Goal: Information Seeking & Learning: Learn about a topic

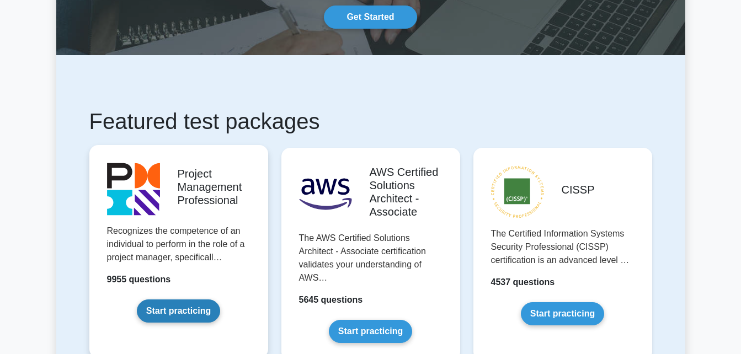
scroll to position [110, 0]
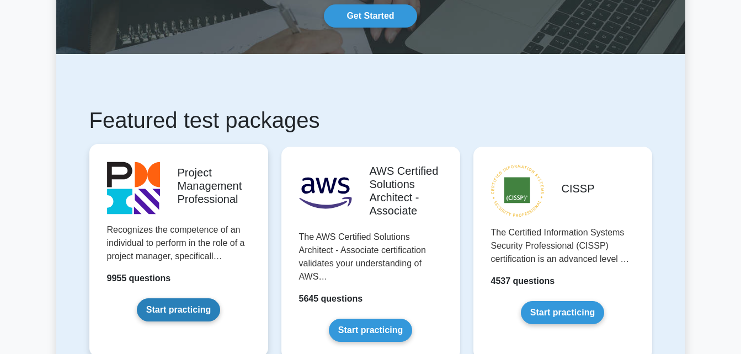
click at [157, 299] on link "Start practicing" at bounding box center [178, 310] width 83 height 23
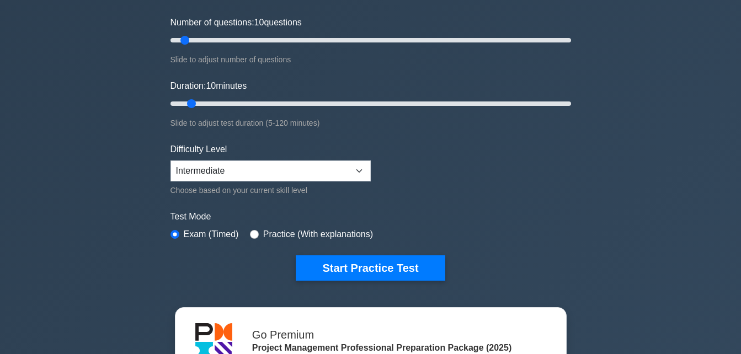
scroll to position [166, 0]
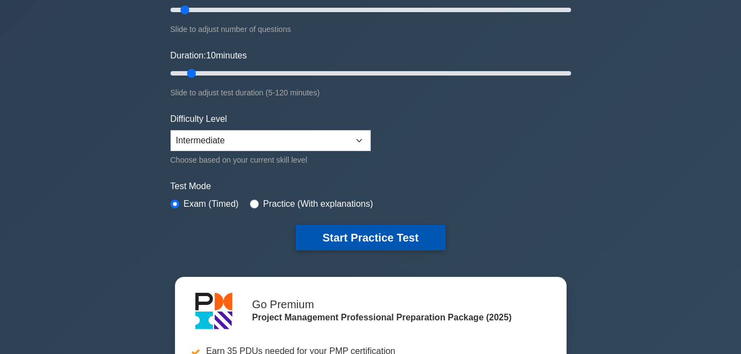
click at [397, 243] on button "Start Practice Test" at bounding box center [370, 237] width 149 height 25
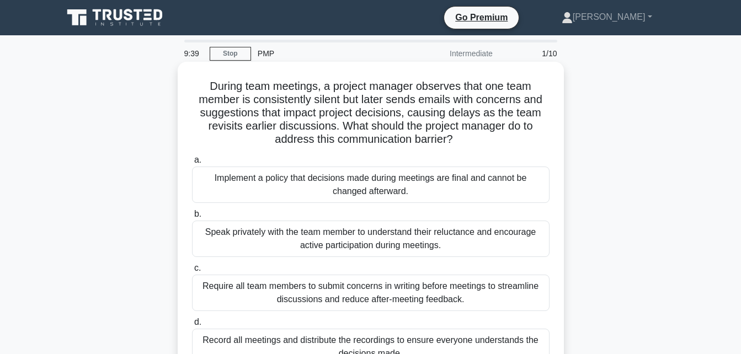
scroll to position [55, 0]
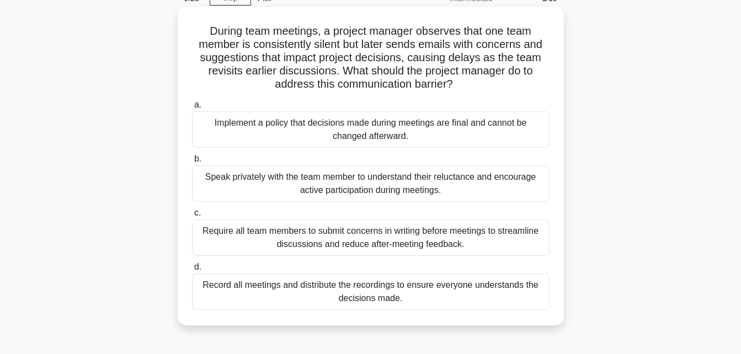
click at [356, 182] on div "Speak privately with the team member to understand their reluctance and encoura…" at bounding box center [371, 184] width 358 height 36
click at [192, 163] on input "b. Speak privately with the team member to understand their reluctance and enco…" at bounding box center [192, 159] width 0 height 7
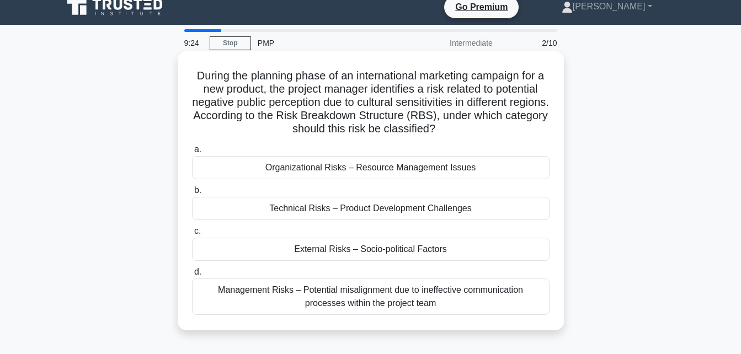
scroll to position [0, 0]
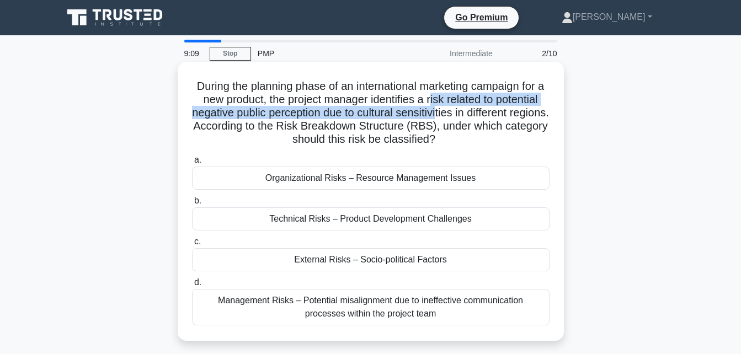
drag, startPoint x: 457, startPoint y: 102, endPoint x: 458, endPoint y: 115, distance: 13.3
click at [458, 115] on h5 "During the planning phase of an international marketing campaign for a new prod…" at bounding box center [371, 112] width 360 height 67
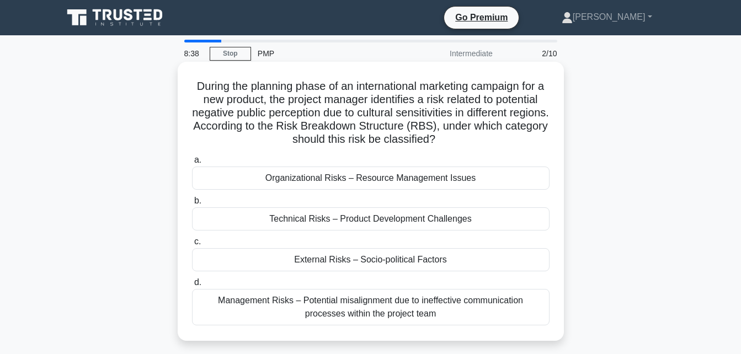
click at [358, 259] on div "External Risks – Socio-political Factors" at bounding box center [371, 259] width 358 height 23
click at [192, 246] on input "c. External Risks – Socio-political Factors" at bounding box center [192, 241] width 0 height 7
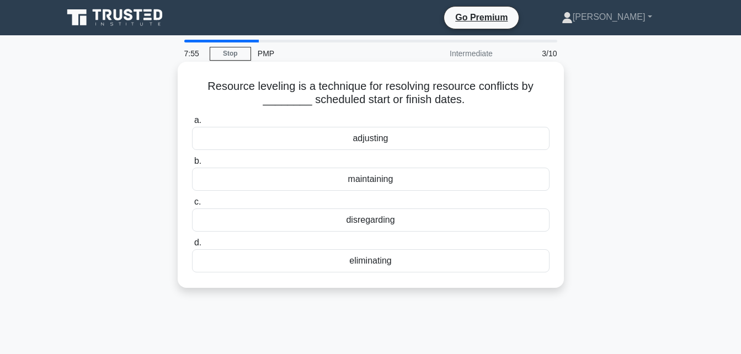
click at [373, 179] on div "maintaining" at bounding box center [371, 179] width 358 height 23
click at [192, 165] on input "b. maintaining" at bounding box center [192, 161] width 0 height 7
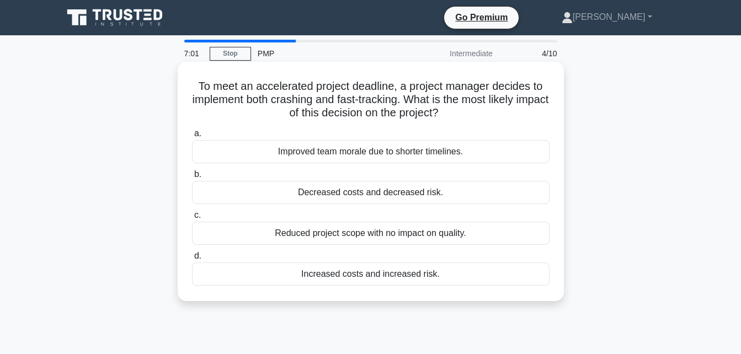
click at [412, 268] on div "Increased costs and increased risk." at bounding box center [371, 274] width 358 height 23
click at [192, 260] on input "d. Increased costs and increased risk." at bounding box center [192, 256] width 0 height 7
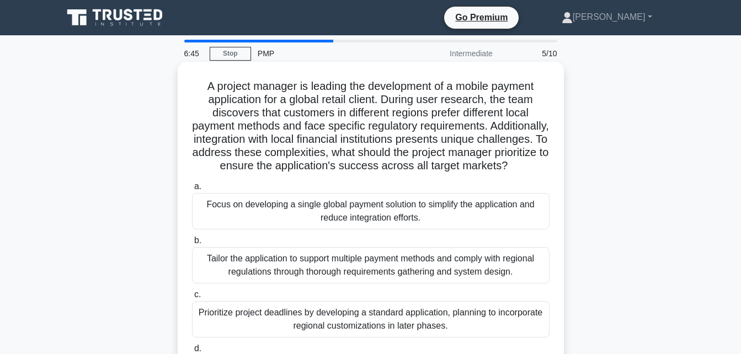
click at [487, 208] on div "Focus on developing a single global payment solution to simplify the applicatio…" at bounding box center [371, 211] width 358 height 36
click at [192, 190] on input "a. Focus on developing a single global payment solution to simplify the applica…" at bounding box center [192, 186] width 0 height 7
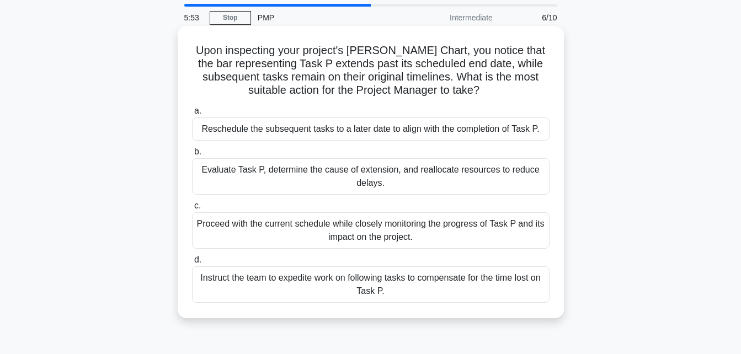
scroll to position [55, 0]
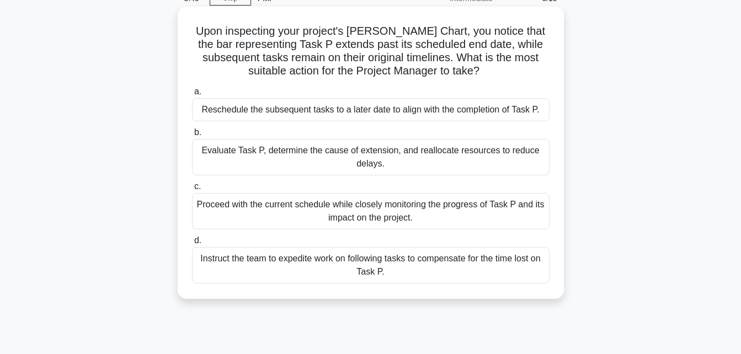
click at [363, 149] on div "Evaluate Task P, determine the cause of extension, and reallocate resources to …" at bounding box center [371, 157] width 358 height 36
click at [192, 136] on input "b. Evaluate Task P, determine the cause of extension, and reallocate resources …" at bounding box center [192, 132] width 0 height 7
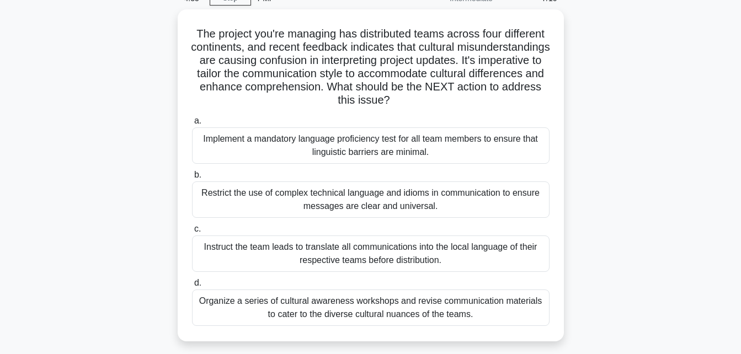
click at [429, 309] on div "Organize a series of cultural awareness workshops and revise communication mate…" at bounding box center [371, 308] width 358 height 36
click at [192, 287] on input "d. Organize a series of cultural awareness workshops and revise communication m…" at bounding box center [192, 283] width 0 height 7
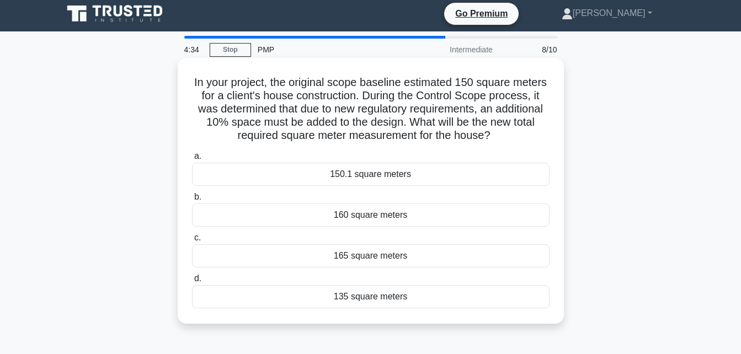
scroll to position [0, 0]
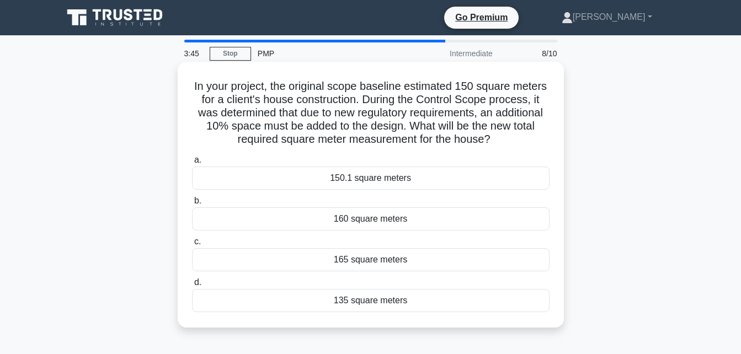
click at [409, 221] on div "160 square meters" at bounding box center [371, 219] width 358 height 23
click at [192, 205] on input "b. 160 square meters" at bounding box center [192, 201] width 0 height 7
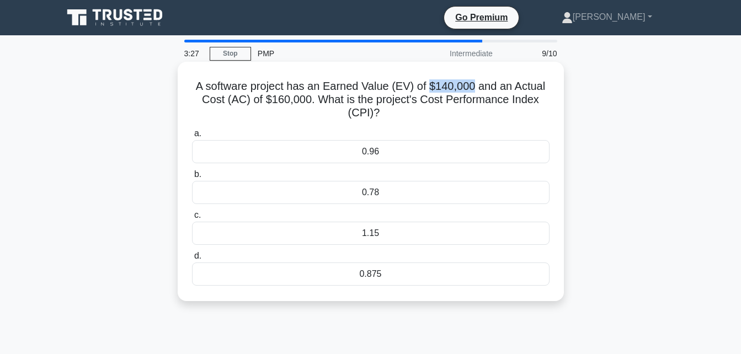
drag, startPoint x: 475, startPoint y: 83, endPoint x: 431, endPoint y: 85, distance: 43.6
click at [431, 85] on h5 "A software project has an Earned Value (EV) of $140,000 and an Actual Cost (AC)…" at bounding box center [371, 99] width 360 height 41
click at [386, 273] on div "0.875" at bounding box center [371, 274] width 358 height 23
click at [192, 260] on input "d. 0.875" at bounding box center [192, 256] width 0 height 7
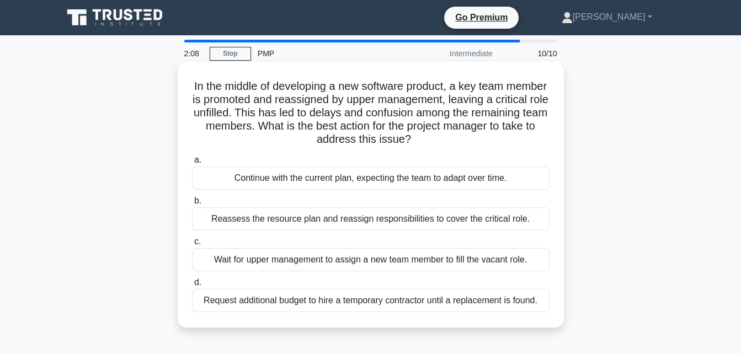
click at [360, 105] on h5 "In the middle of developing a new software product, a key team member is promot…" at bounding box center [371, 112] width 360 height 67
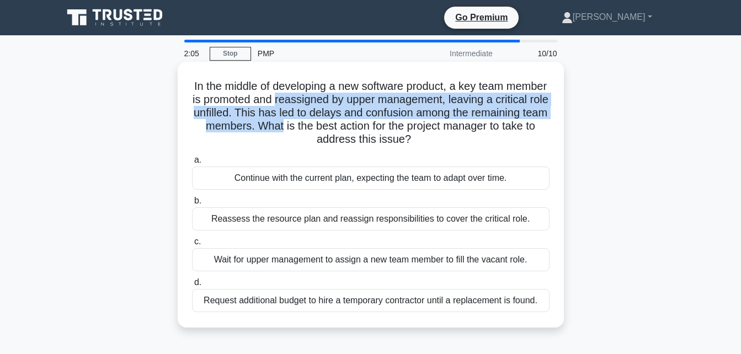
drag, startPoint x: 361, startPoint y: 105, endPoint x: 365, endPoint y: 121, distance: 15.9
click at [365, 121] on h5 "In the middle of developing a new software product, a key team member is promot…" at bounding box center [371, 112] width 360 height 67
click at [365, 119] on h5 "In the middle of developing a new software product, a key team member is promot…" at bounding box center [371, 112] width 360 height 67
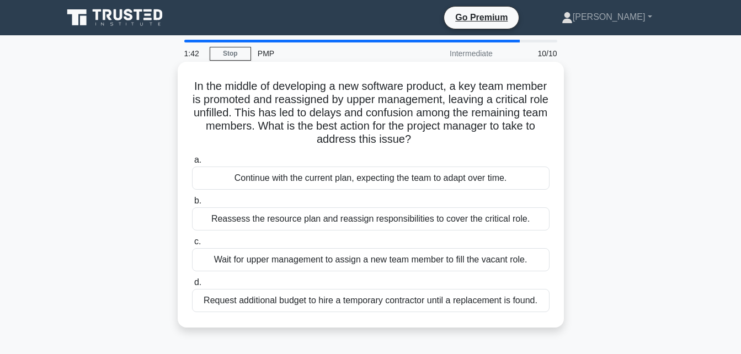
click at [518, 223] on div "Reassess the resource plan and reassign responsibilities to cover the critical …" at bounding box center [371, 219] width 358 height 23
click at [192, 205] on input "b. Reassess the resource plan and reassign responsibilities to cover the critic…" at bounding box center [192, 201] width 0 height 7
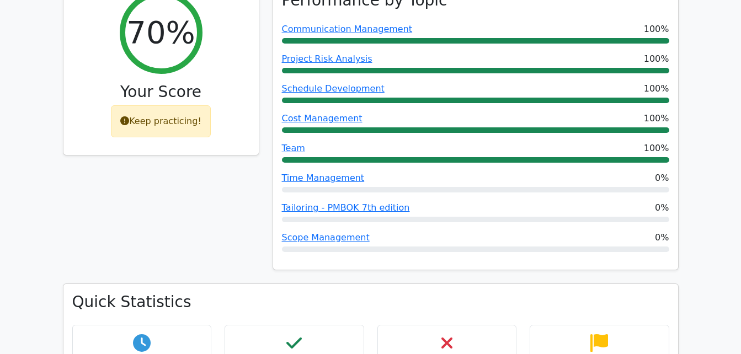
scroll to position [552, 0]
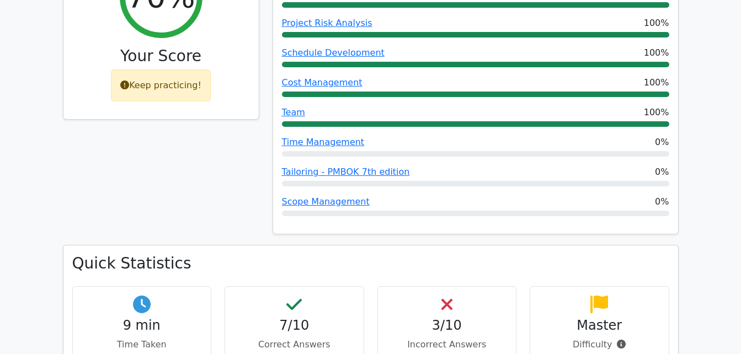
click at [445, 318] on h4 "3/10" at bounding box center [447, 326] width 121 height 16
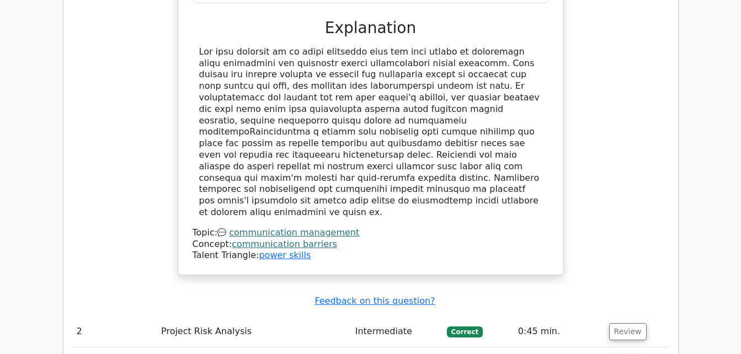
scroll to position [1325, 0]
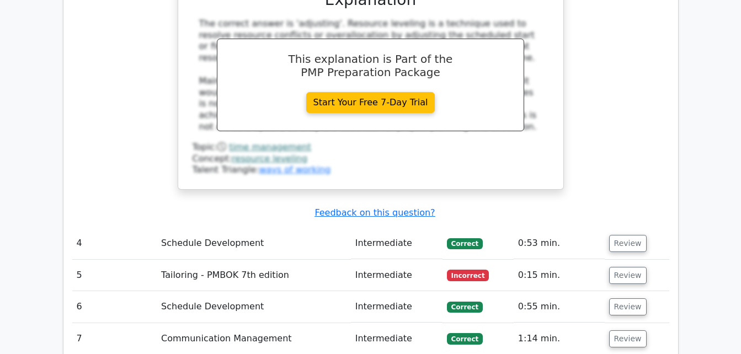
scroll to position [1932, 0]
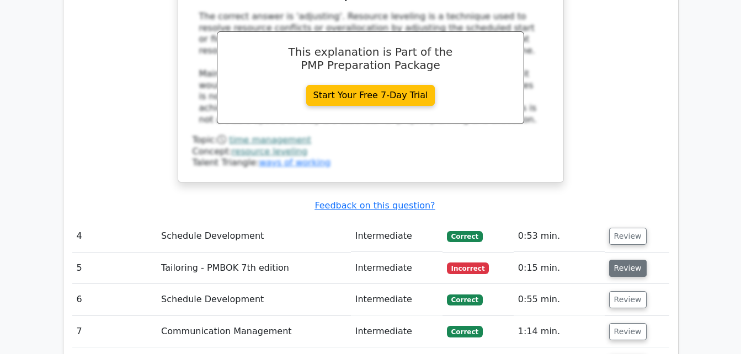
click at [622, 260] on button "Review" at bounding box center [628, 268] width 38 height 17
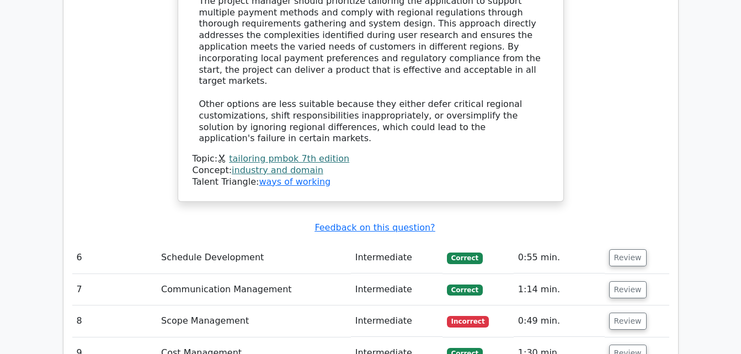
scroll to position [2705, 0]
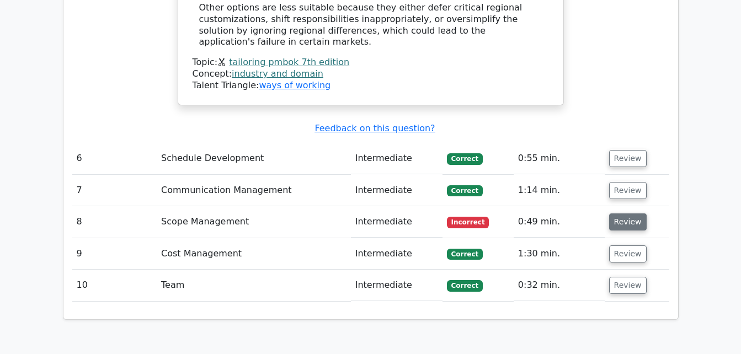
click at [626, 214] on button "Review" at bounding box center [628, 222] width 38 height 17
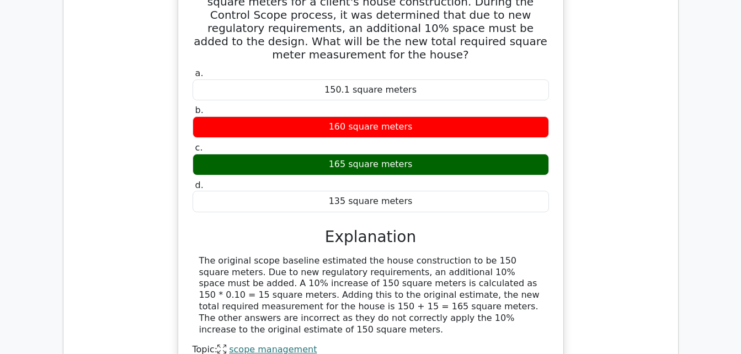
scroll to position [2981, 0]
